Goal: Information Seeking & Learning: Understand process/instructions

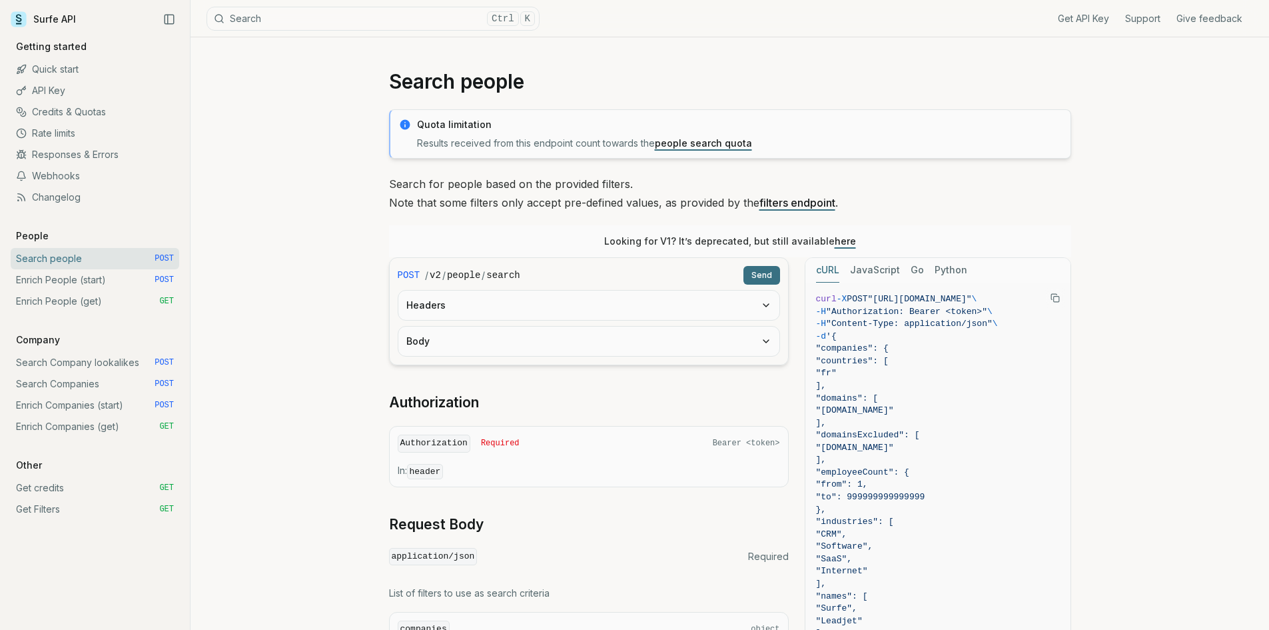
click at [538, 279] on div "/ v2 / people / search" at bounding box center [581, 275] width 313 height 13
click at [534, 298] on button "Headers" at bounding box center [589, 305] width 381 height 29
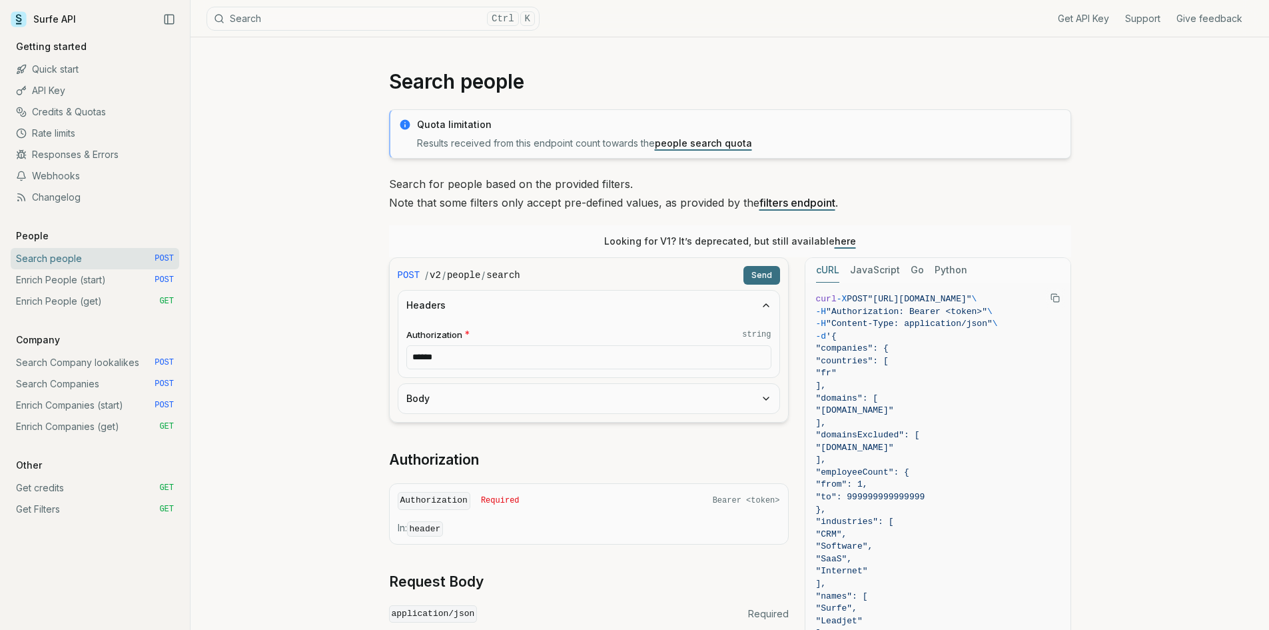
click at [534, 298] on button "Headers" at bounding box center [589, 305] width 381 height 29
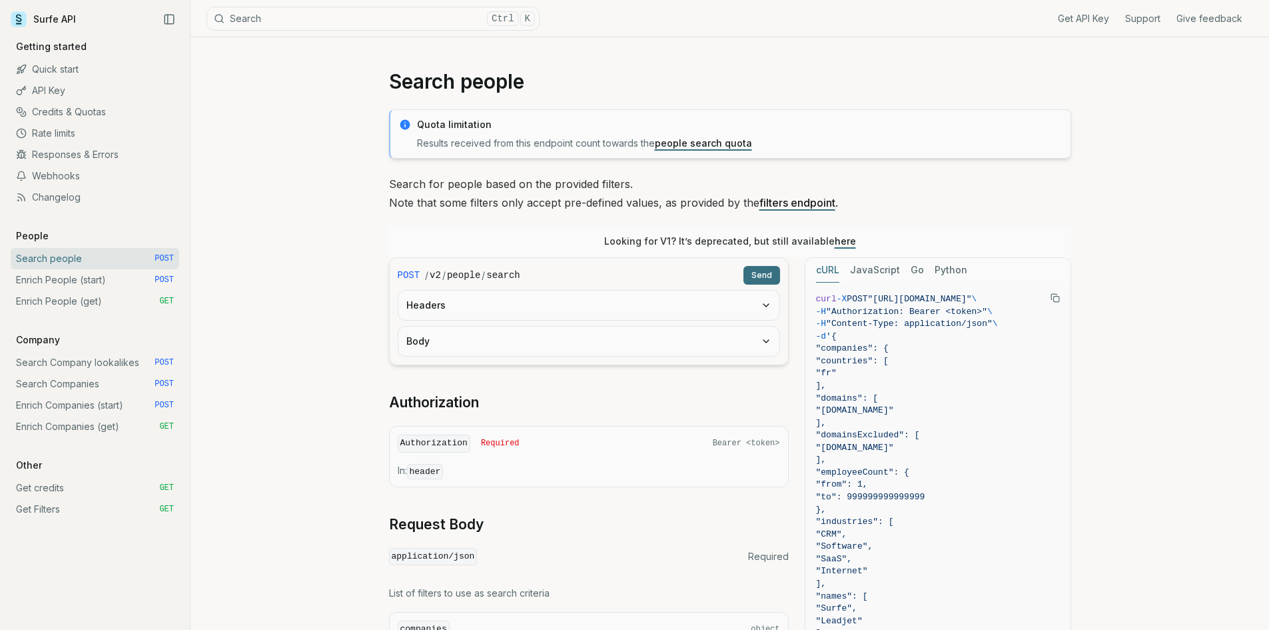
click at [765, 276] on button "Send" at bounding box center [762, 275] width 37 height 19
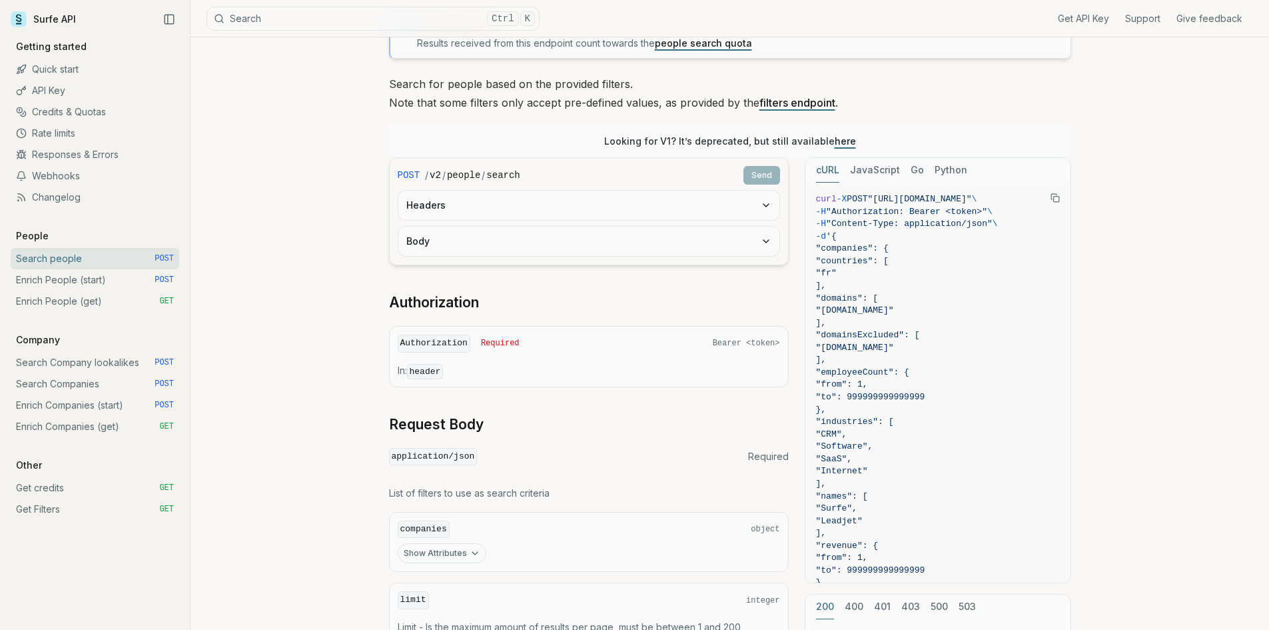
scroll to position [200, 0]
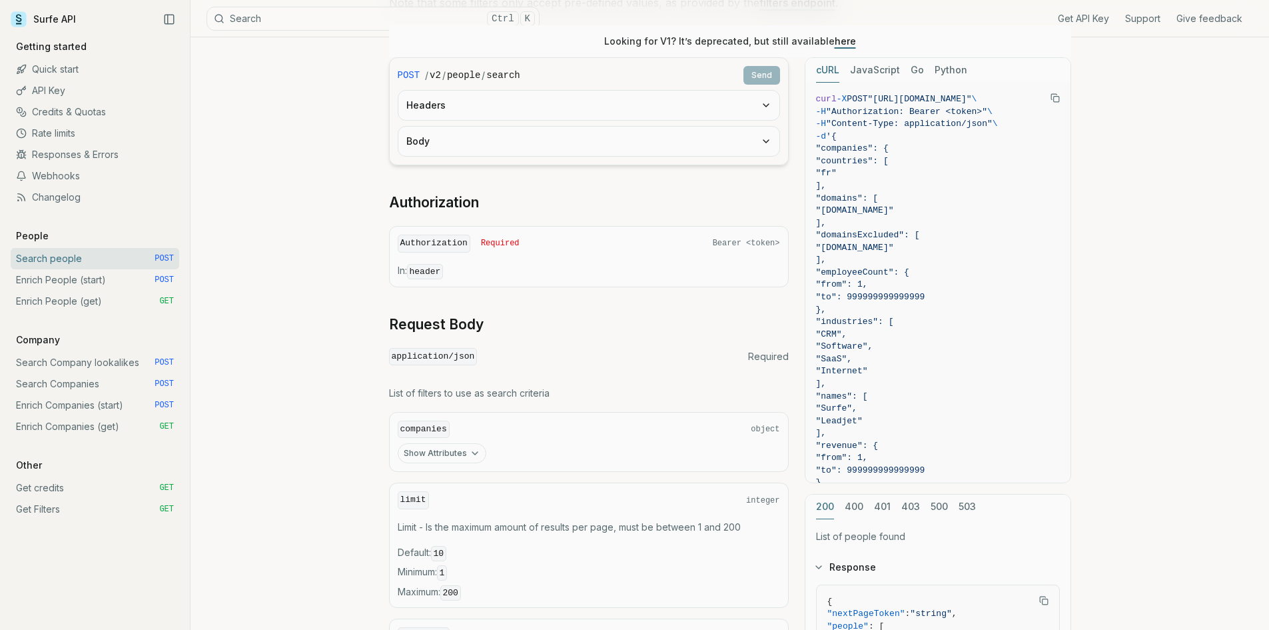
click at [81, 66] on link "Quick start" at bounding box center [95, 69] width 169 height 21
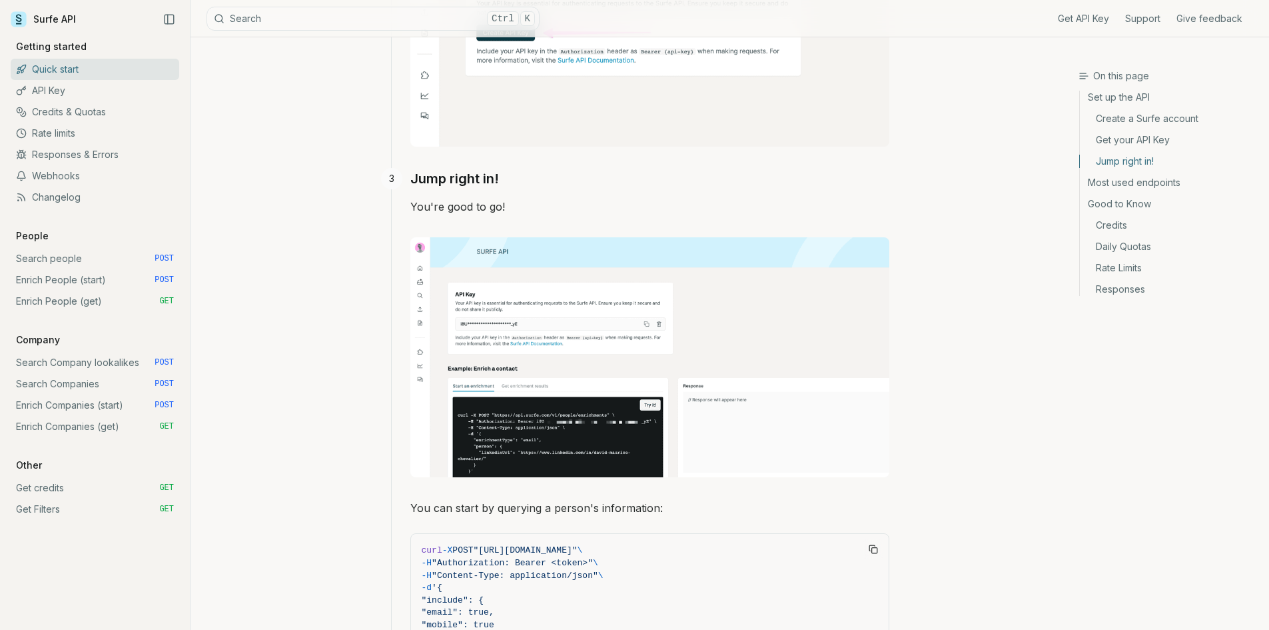
scroll to position [1287, 0]
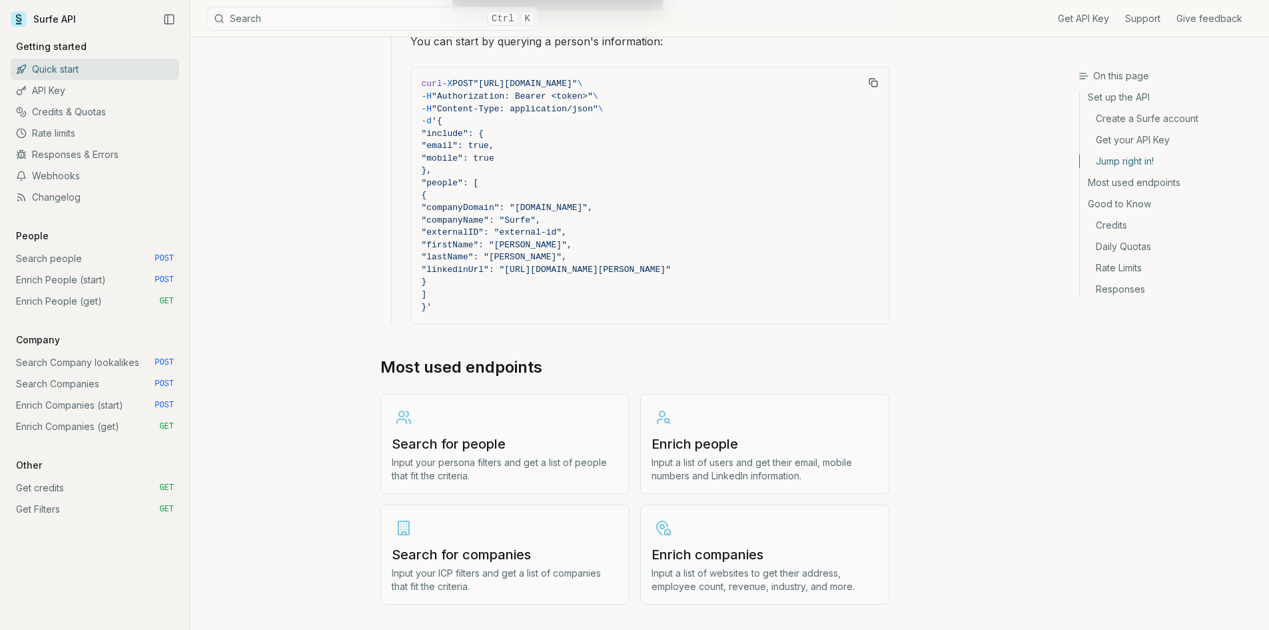
click at [478, 430] on link "Search for people Input your persona filters and get a list of people that fit …" at bounding box center [505, 444] width 249 height 100
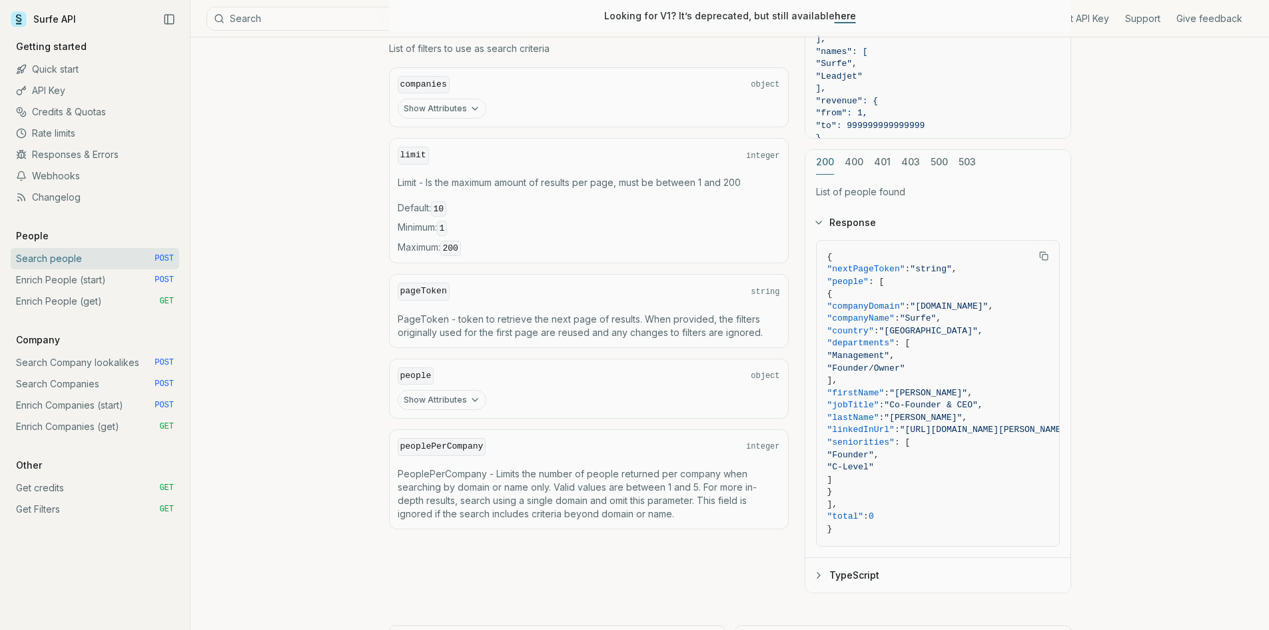
scroll to position [612, 0]
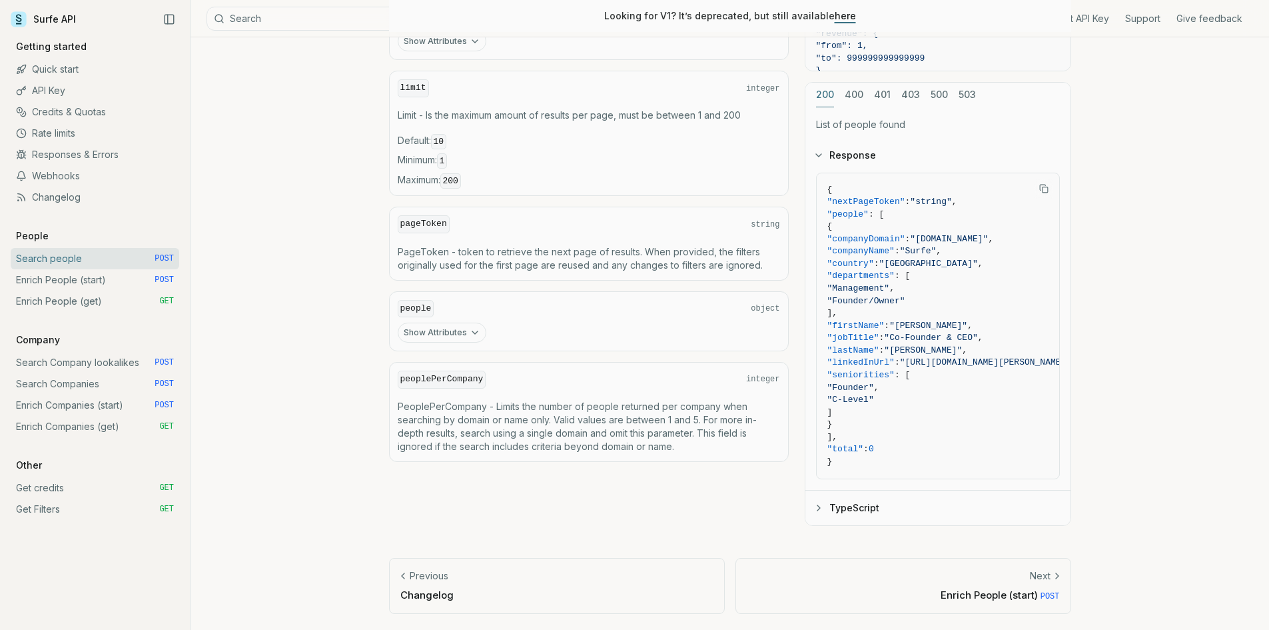
click at [83, 172] on link "Webhooks" at bounding box center [95, 175] width 169 height 21
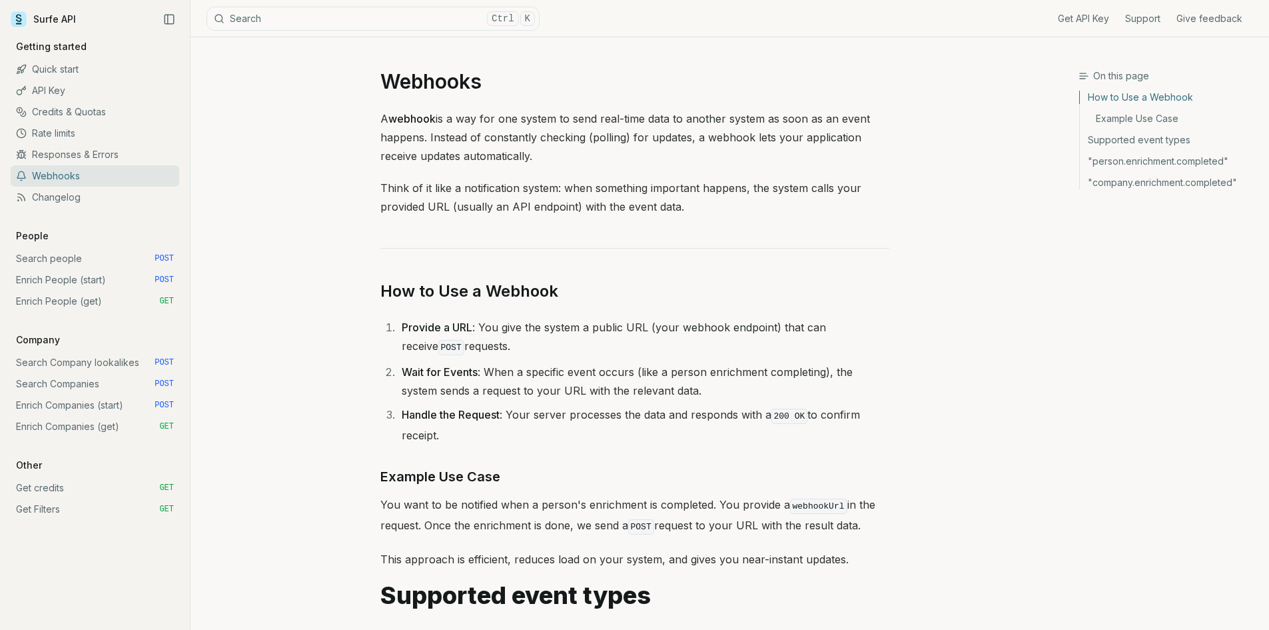
click at [100, 145] on link "Responses & Errors" at bounding box center [95, 154] width 169 height 21
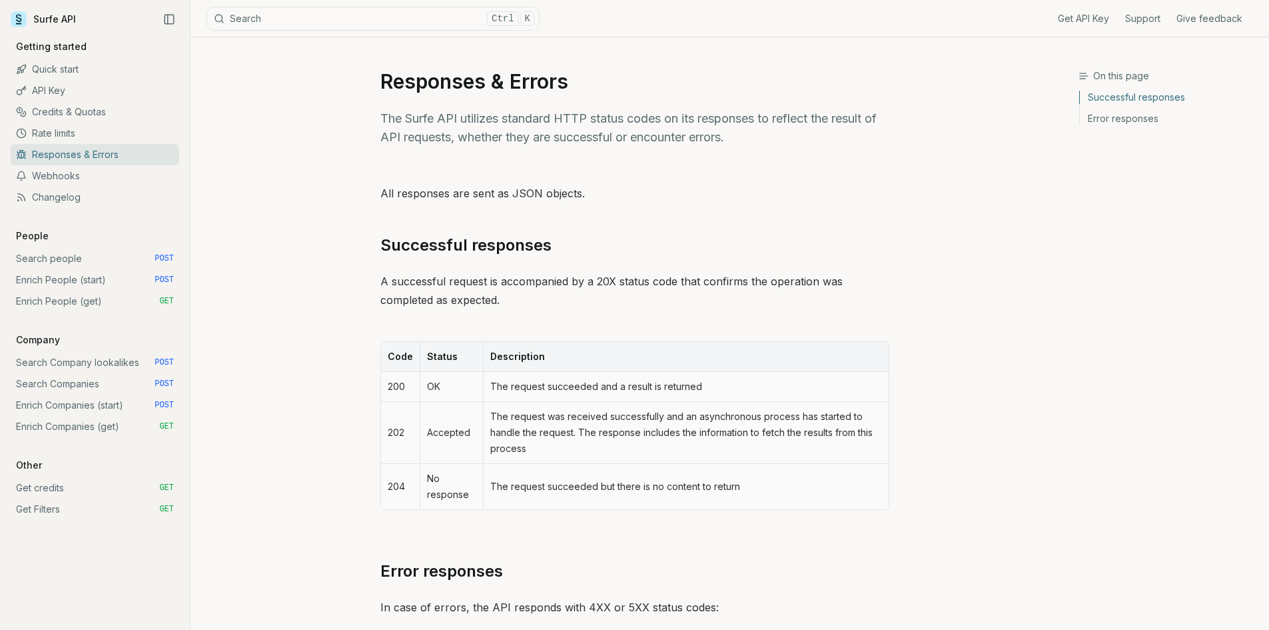
click at [97, 130] on link "Rate limits" at bounding box center [95, 133] width 169 height 21
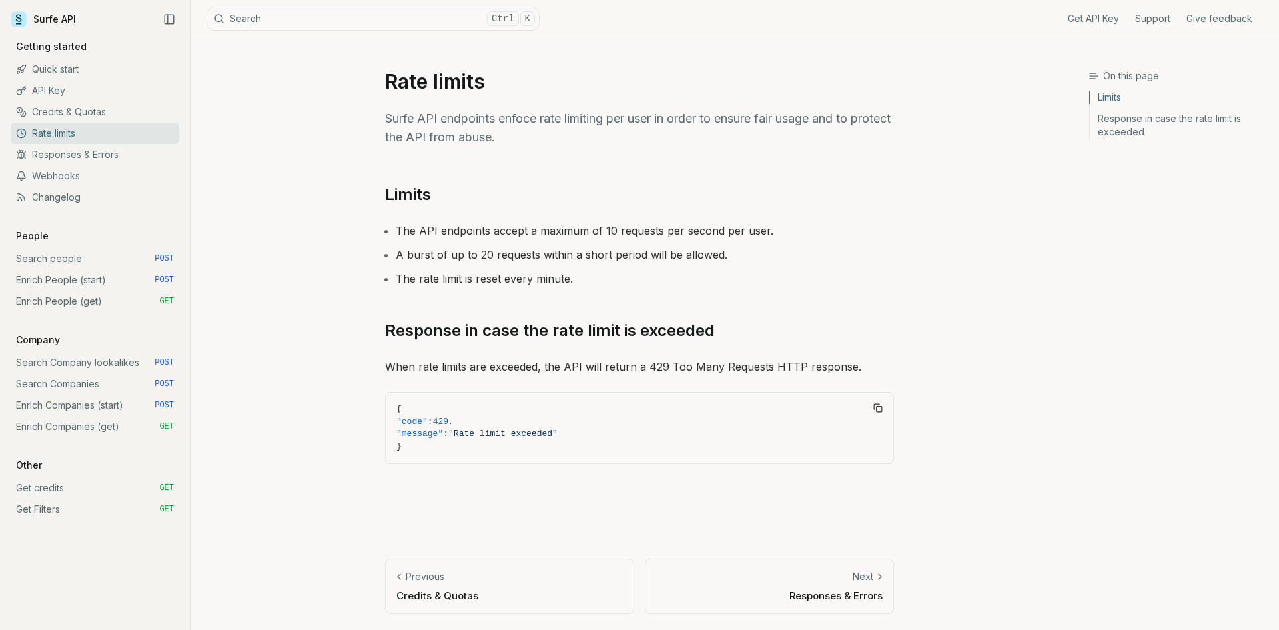
click at [96, 105] on link "Credits & Quotas" at bounding box center [95, 111] width 169 height 21
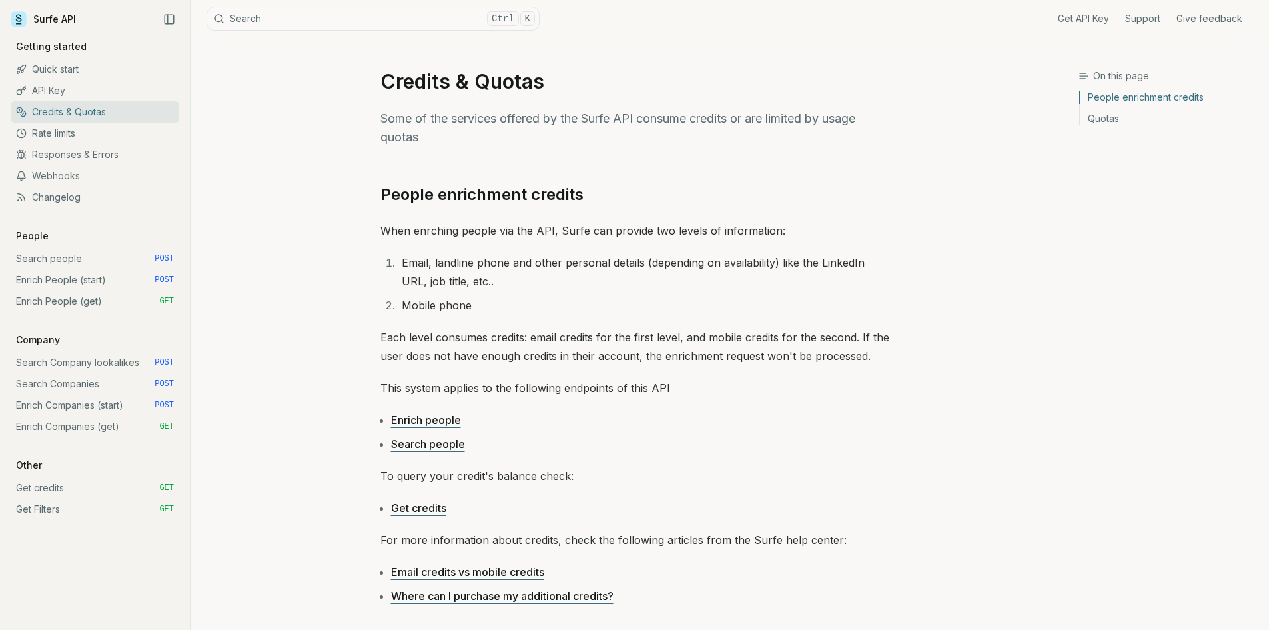
click at [99, 92] on link "API Key" at bounding box center [95, 90] width 169 height 21
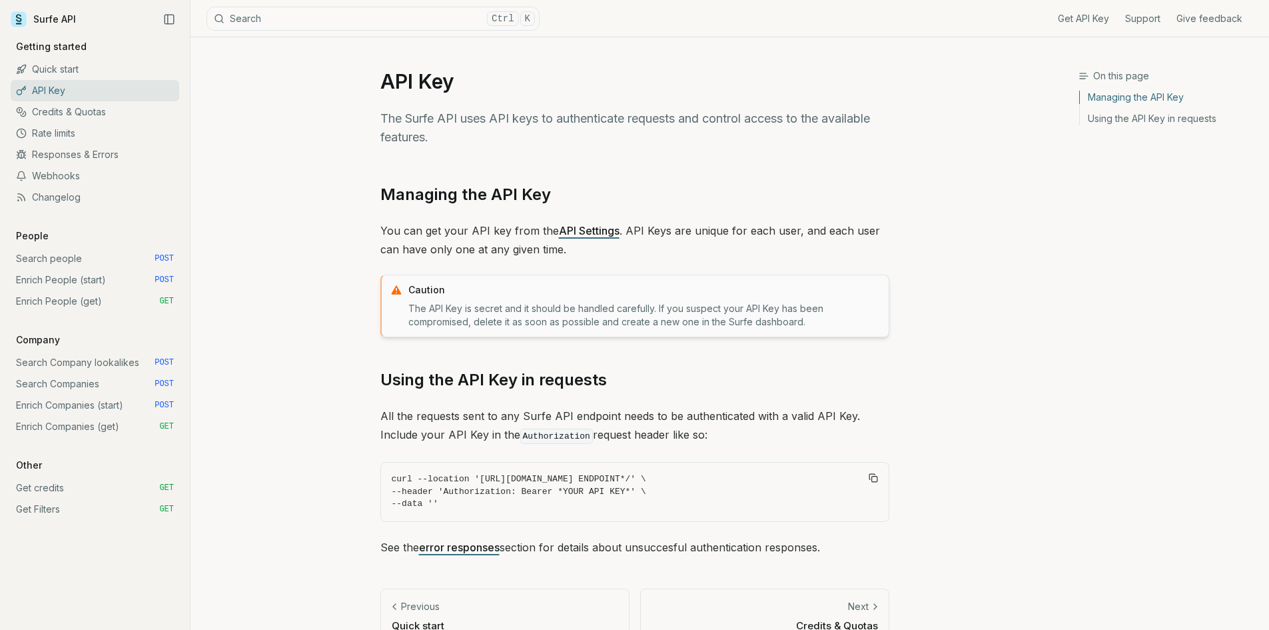
click at [91, 63] on link "Quick start" at bounding box center [95, 69] width 169 height 21
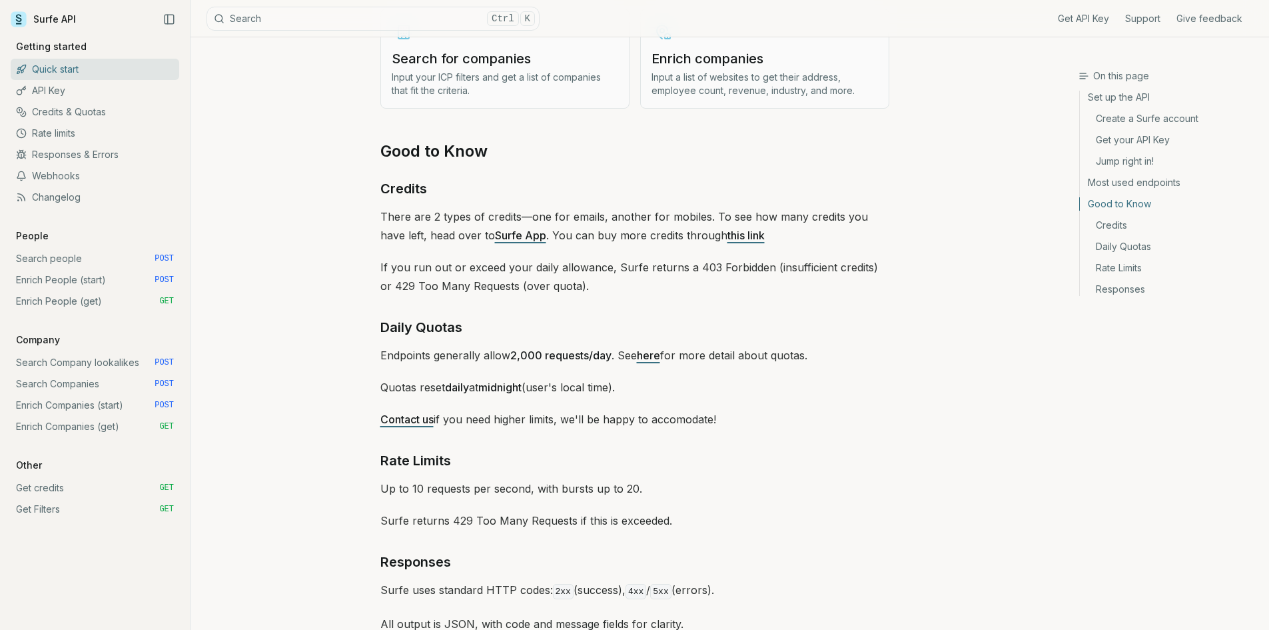
scroll to position [1887, 0]
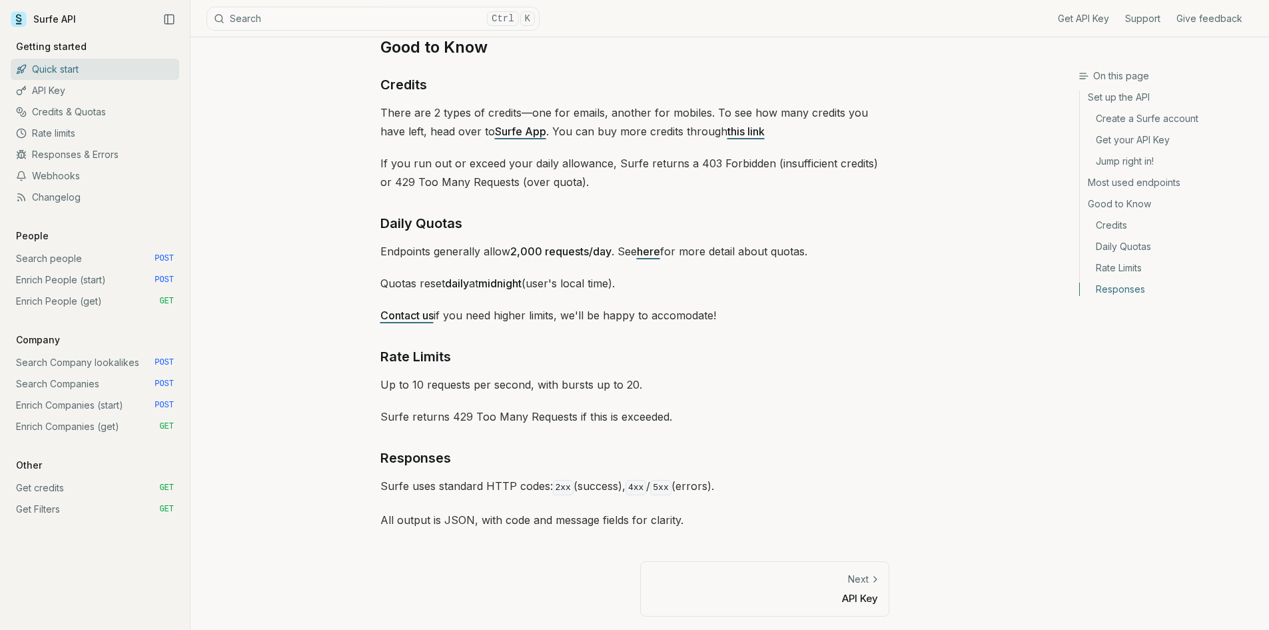
click at [97, 37] on div "Get API Key Support Give feedback Getting started Quick start API Key Credits &…" at bounding box center [95, 329] width 190 height 600
click at [97, 24] on div "Surfe API" at bounding box center [95, 19] width 169 height 20
click at [1059, 3] on div "Get API Key Support Give feedback" at bounding box center [897, 18] width 714 height 37
